Goal: Communication & Community: Answer question/provide support

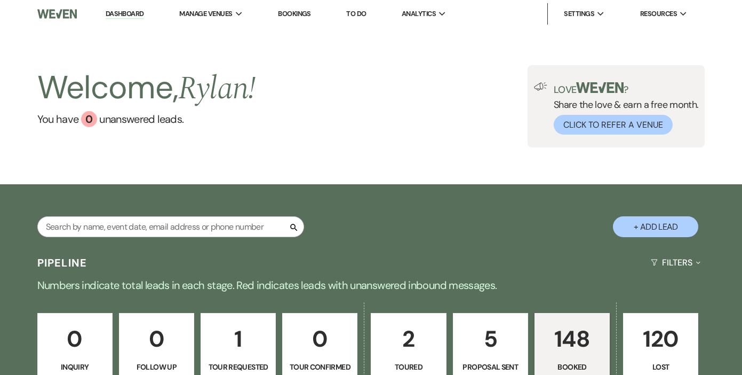
scroll to position [37, 0]
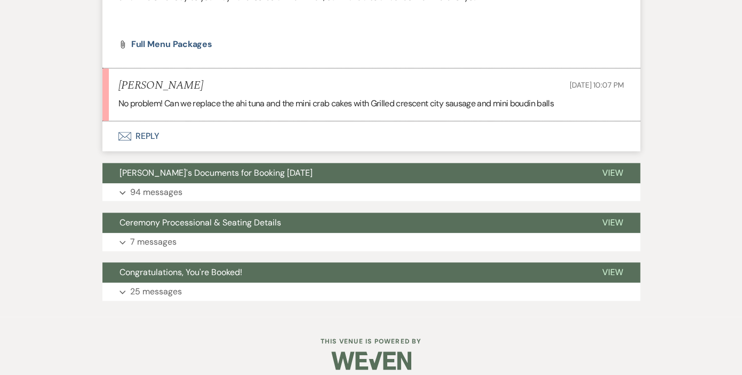
scroll to position [4746, 0]
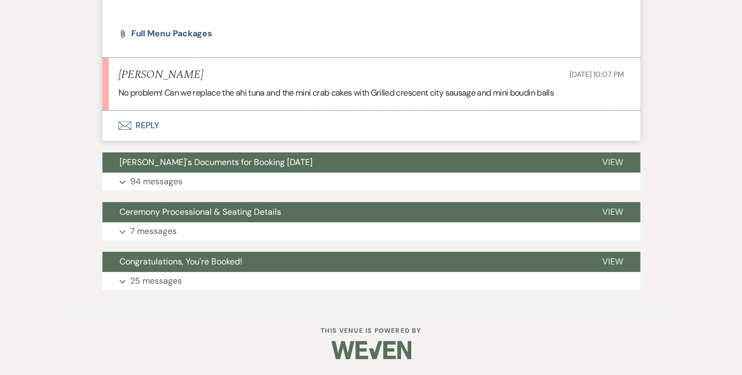
click at [146, 125] on button "Envelope Reply" at bounding box center [371, 125] width 538 height 30
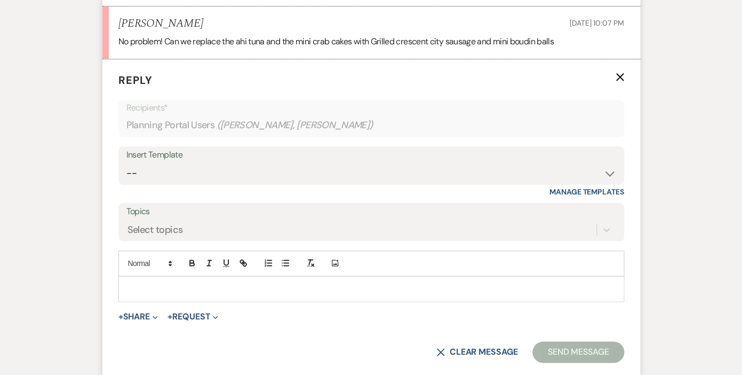
scroll to position [4811, 0]
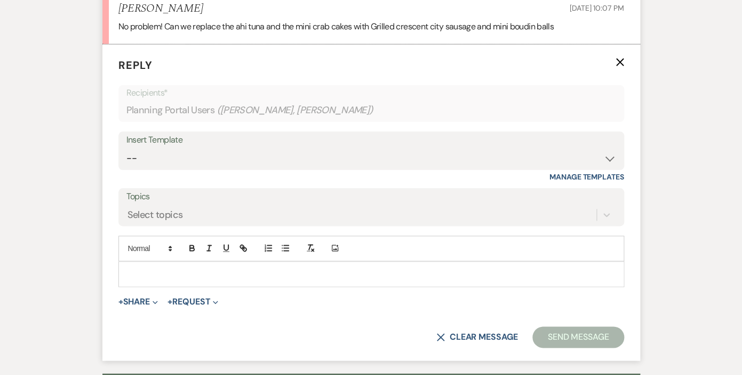
click at [190, 275] on p at bounding box center [371, 274] width 489 height 12
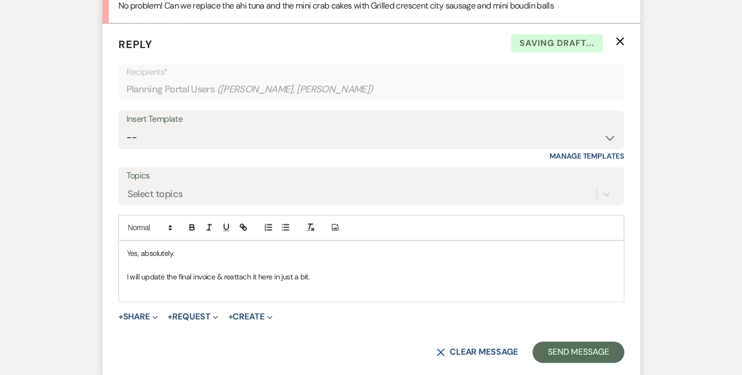
scroll to position [4851, 0]
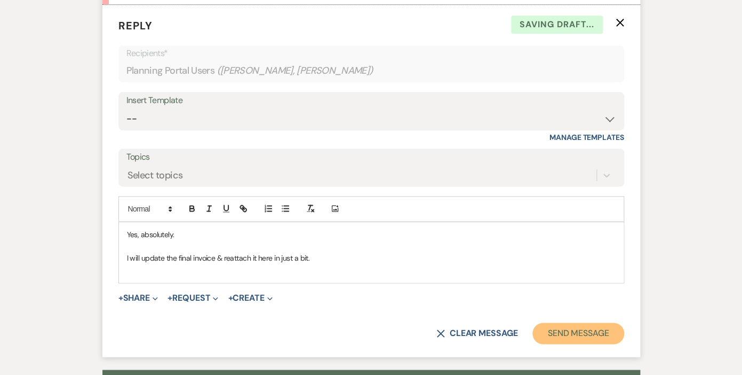
click at [573, 330] on button "Send Message" at bounding box center [578, 332] width 91 height 21
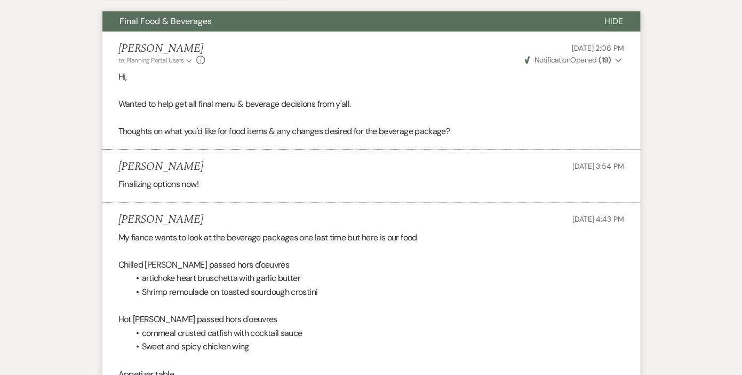
scroll to position [0, 0]
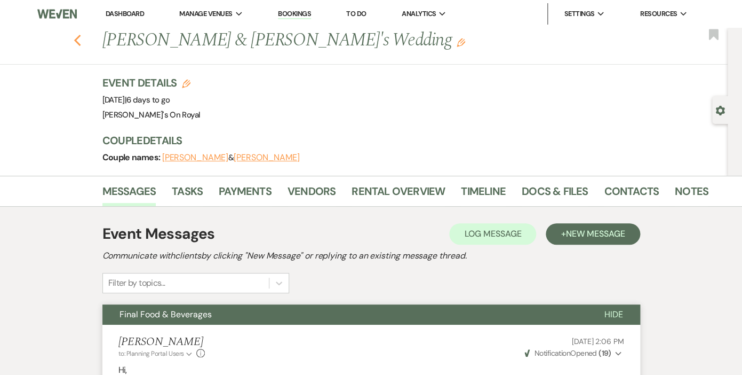
click at [78, 38] on use "button" at bounding box center [77, 41] width 7 height 12
